Goal: Task Accomplishment & Management: Use online tool/utility

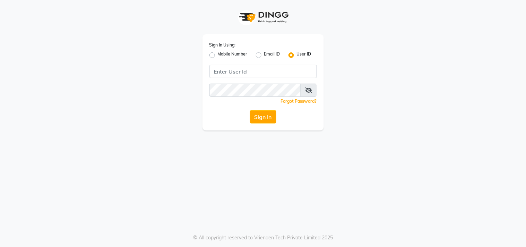
click at [215, 52] on div "Mobile Number" at bounding box center [228, 55] width 38 height 8
click at [213, 50] on div "Sign In Using: Mobile Number Email ID User ID" at bounding box center [262, 50] width 107 height 18
click at [207, 54] on div "Sign In Using: Mobile Number Email ID User ID Remember me Forgot Password? Sign…" at bounding box center [262, 82] width 121 height 96
click at [218, 53] on label "Mobile Number" at bounding box center [233, 55] width 30 height 8
click at [218, 53] on input "Mobile Number" at bounding box center [220, 53] width 5 height 5
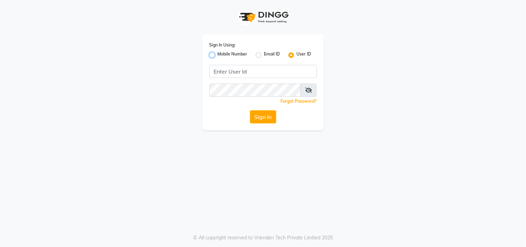
radio input "true"
radio input "false"
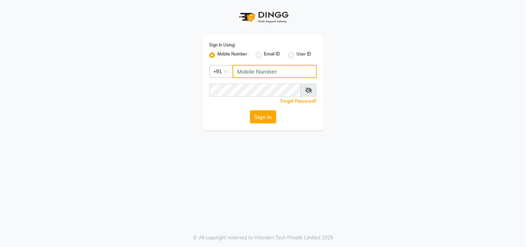
click at [245, 72] on input "Username" at bounding box center [275, 71] width 84 height 13
type input "9052699888"
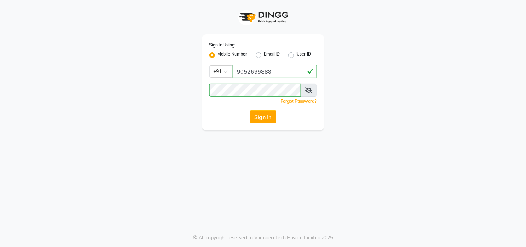
click at [312, 88] on span at bounding box center [309, 90] width 16 height 13
click at [306, 91] on icon at bounding box center [308, 90] width 7 height 6
click at [272, 119] on button "Sign In" at bounding box center [263, 116] width 26 height 13
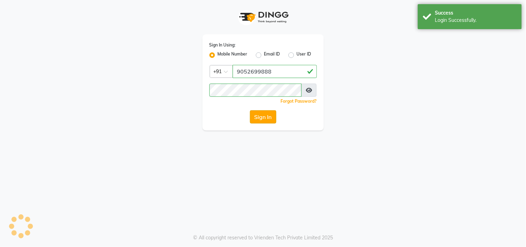
select select "8903"
select select "service"
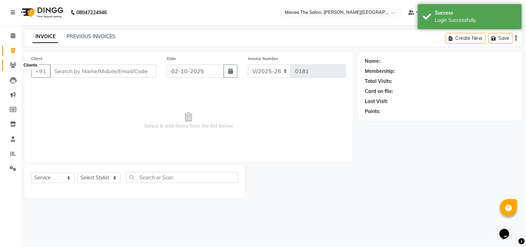
click at [8, 61] on span at bounding box center [13, 65] width 12 height 8
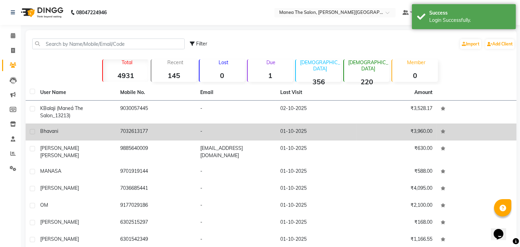
click at [70, 136] on td "Bhavani" at bounding box center [76, 131] width 80 height 17
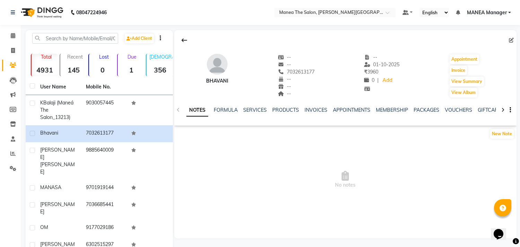
click at [502, 109] on icon at bounding box center [503, 109] width 3 height 5
click at [500, 107] on div at bounding box center [503, 110] width 8 height 14
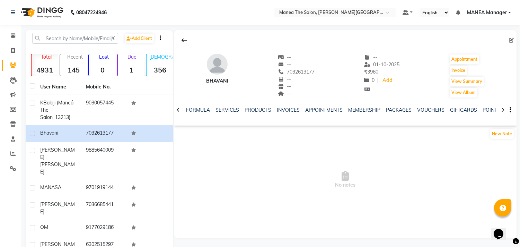
click at [500, 107] on div at bounding box center [503, 110] width 8 height 14
click at [499, 106] on div at bounding box center [503, 110] width 8 height 14
click at [498, 106] on div "NOTES FORMULA SERVICES PRODUCTS INVOICES APPOINTMENTS MEMBERSHIP PACKAGES VOUCH…" at bounding box center [345, 110] width 343 height 24
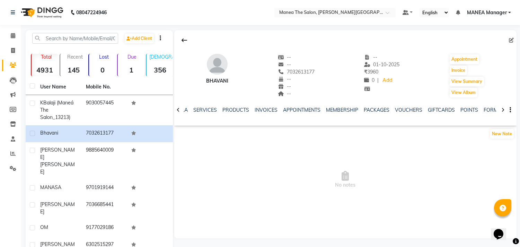
click at [498, 105] on div "NOTES FORMULA SERVICES PRODUCTS INVOICES APPOINTMENTS MEMBERSHIP PACKAGES VOUCH…" at bounding box center [345, 110] width 343 height 24
click at [293, 77] on div "--" at bounding box center [296, 79] width 37 height 7
click at [294, 71] on span "7032613177" at bounding box center [296, 72] width 37 height 6
click at [367, 87] on icon at bounding box center [367, 88] width 6 height 5
click at [465, 68] on button "Invoice" at bounding box center [458, 71] width 17 height 10
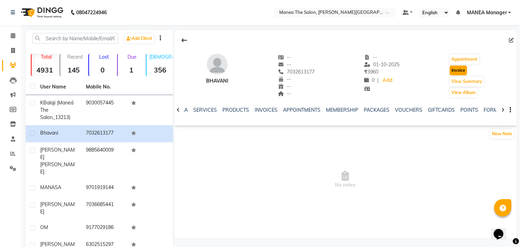
select select "8903"
select select "service"
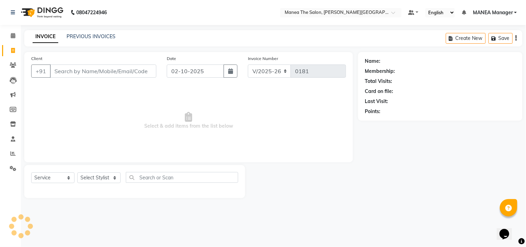
type input "7032613177"
